Goal: Navigation & Orientation: Understand site structure

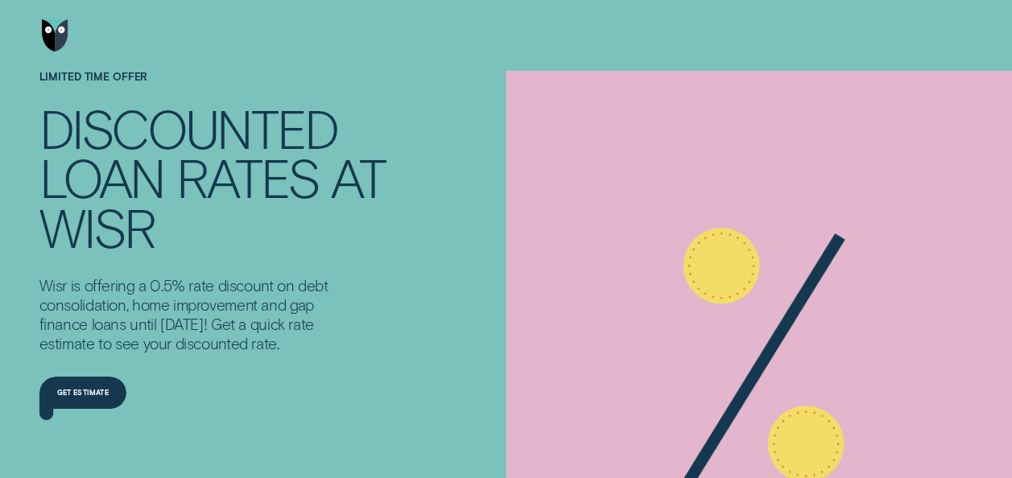
click at [59, 34] on img "Go to home page" at bounding box center [55, 35] width 27 height 32
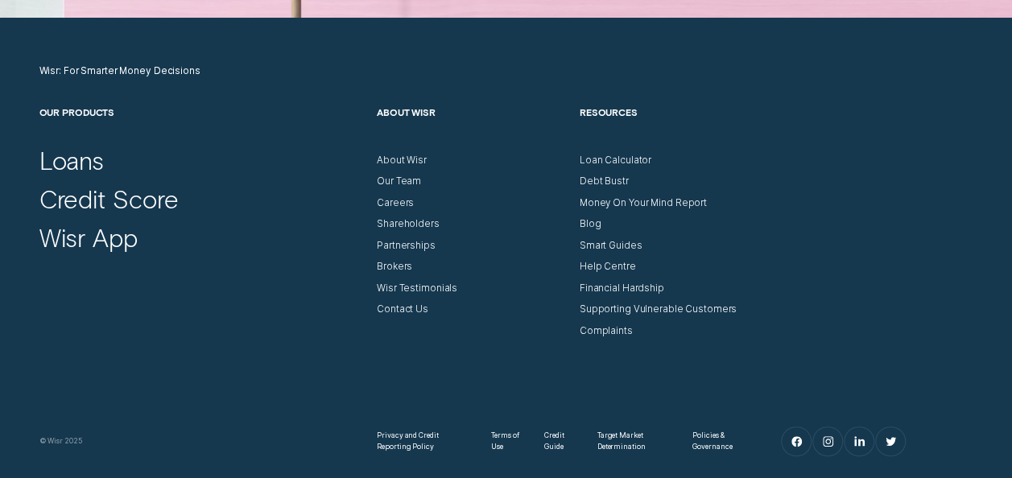
scroll to position [4521, 0]
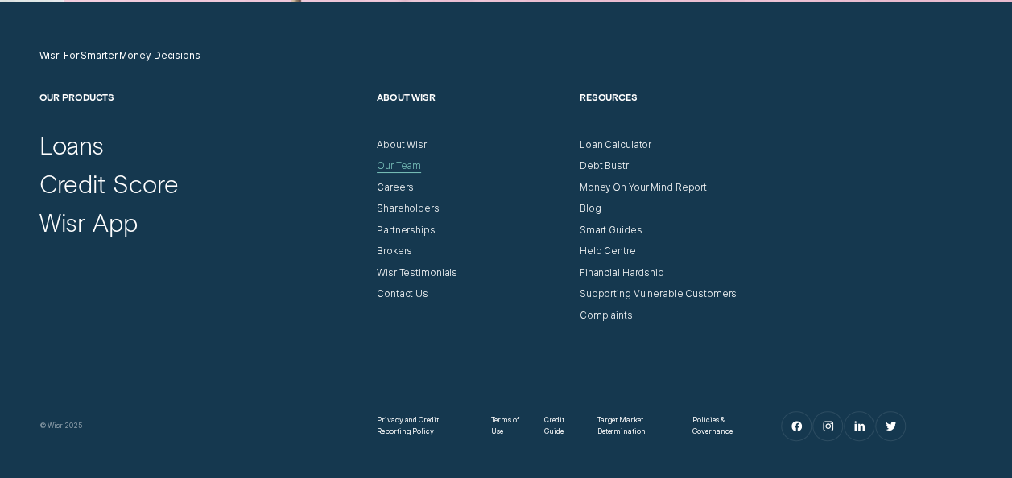
click at [403, 163] on div "Our Team" at bounding box center [399, 166] width 44 height 12
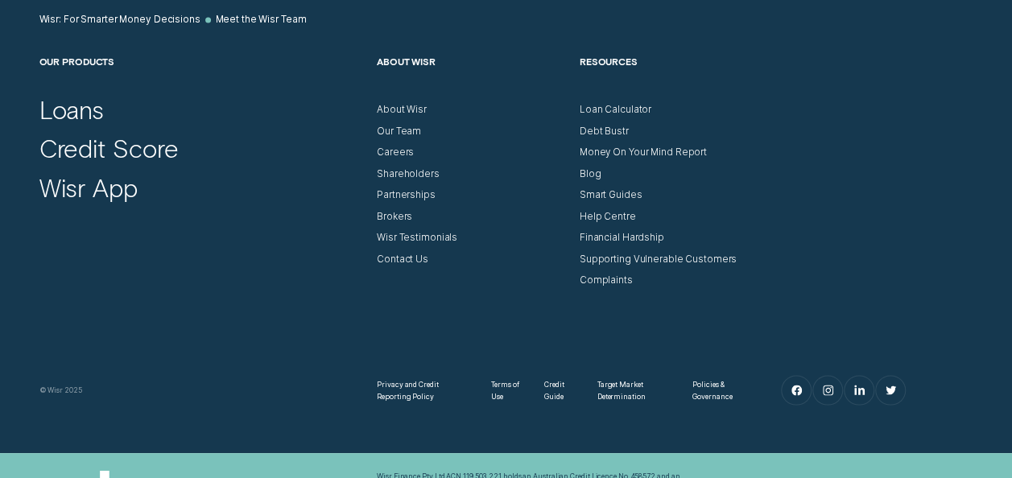
scroll to position [1369, 0]
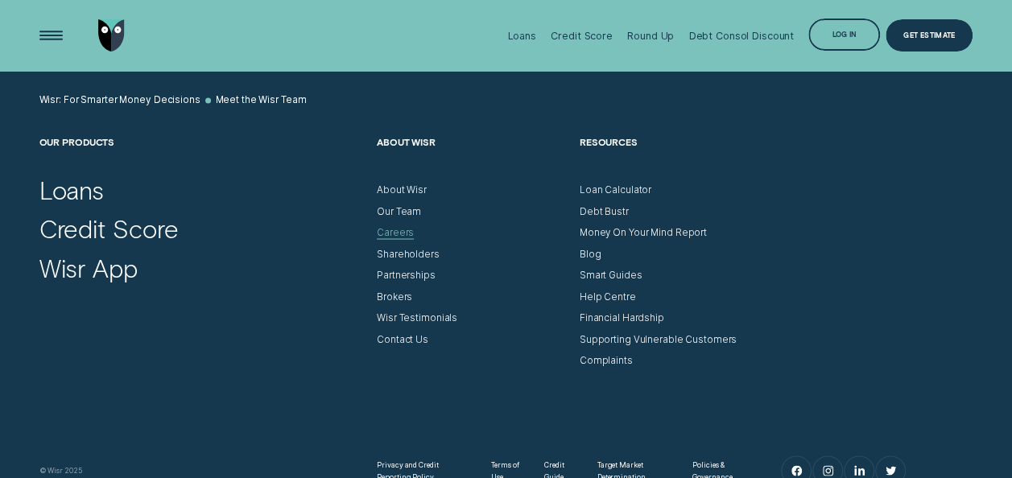
click at [402, 233] on div "Careers" at bounding box center [395, 232] width 37 height 12
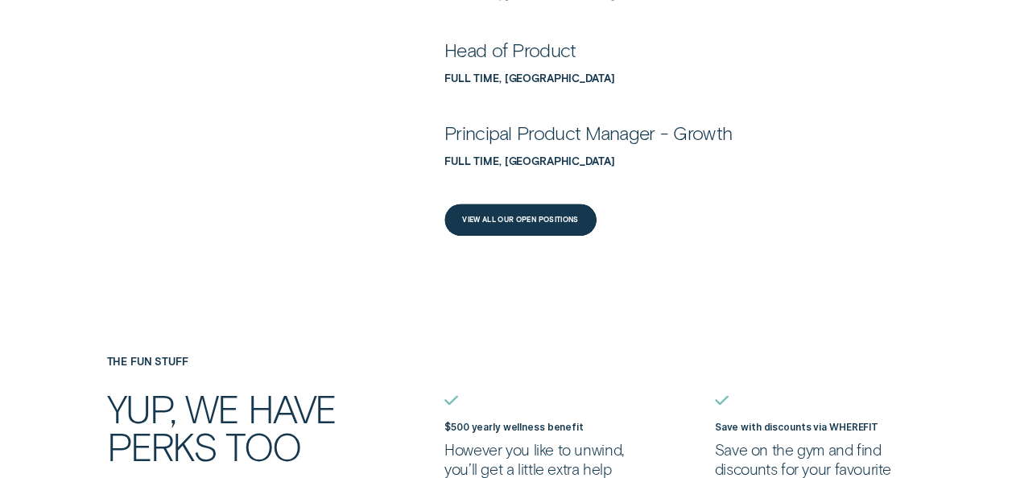
scroll to position [805, 0]
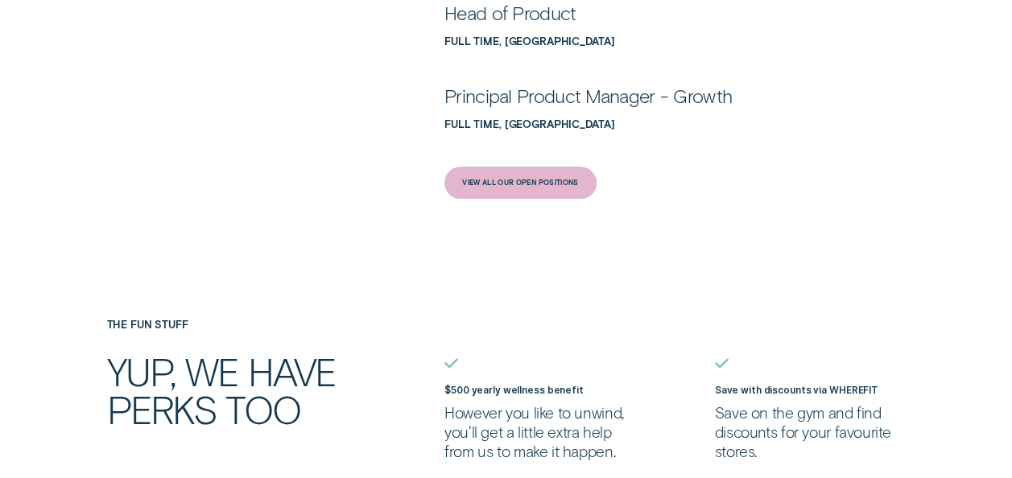
click at [526, 172] on div "View All Our Open Positions" at bounding box center [520, 183] width 152 height 32
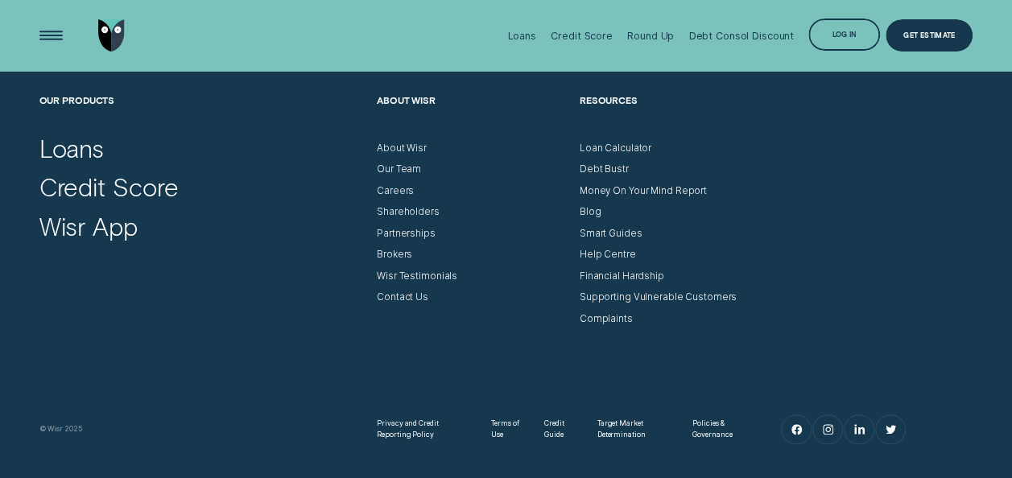
scroll to position [6622, 0]
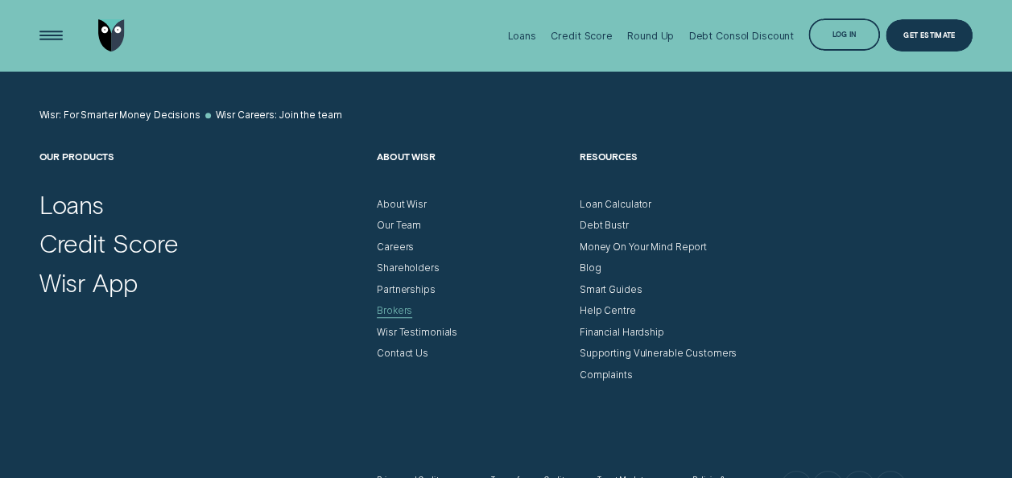
click at [393, 317] on div "Brokers" at bounding box center [394, 311] width 35 height 12
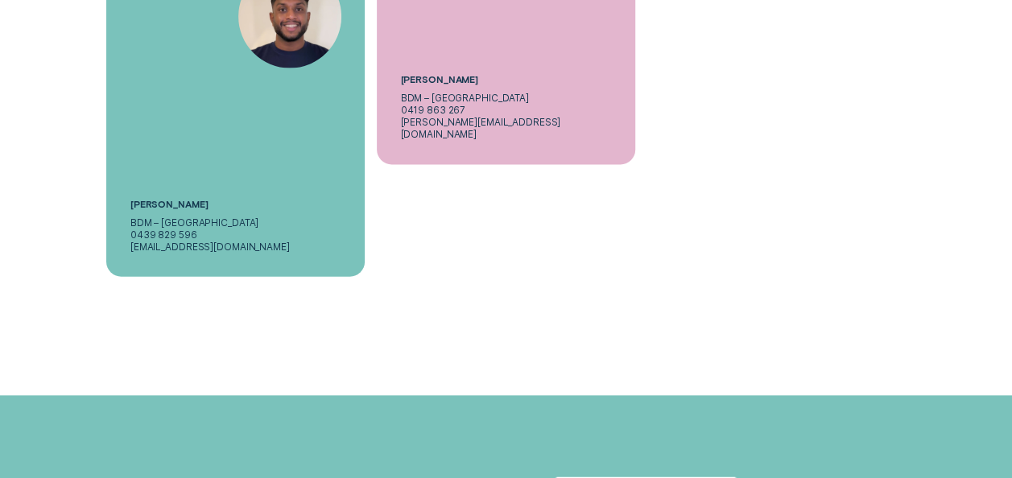
scroll to position [4830, 0]
